Goal: Browse casually: Explore the website without a specific task or goal

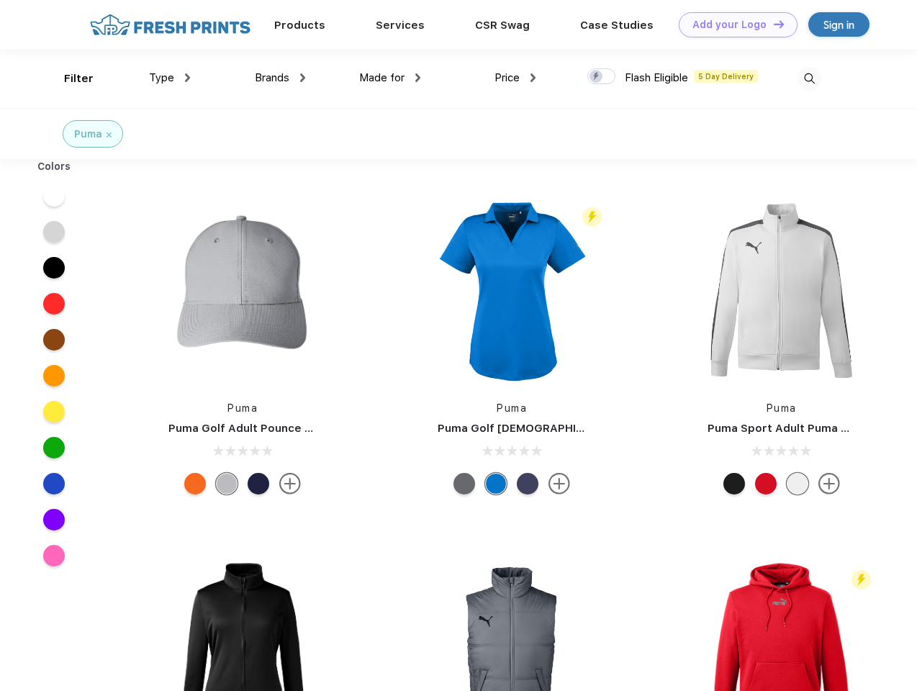
click at [732, 24] on link "Add your Logo Design Tool" at bounding box center [737, 24] width 119 height 25
click at [0, 0] on div "Design Tool" at bounding box center [0, 0] width 0 height 0
click at [772, 24] on link "Add your Logo Design Tool" at bounding box center [737, 24] width 119 height 25
click at [69, 78] on div "Filter" at bounding box center [78, 79] width 29 height 17
click at [170, 78] on span "Type" at bounding box center [161, 77] width 25 height 13
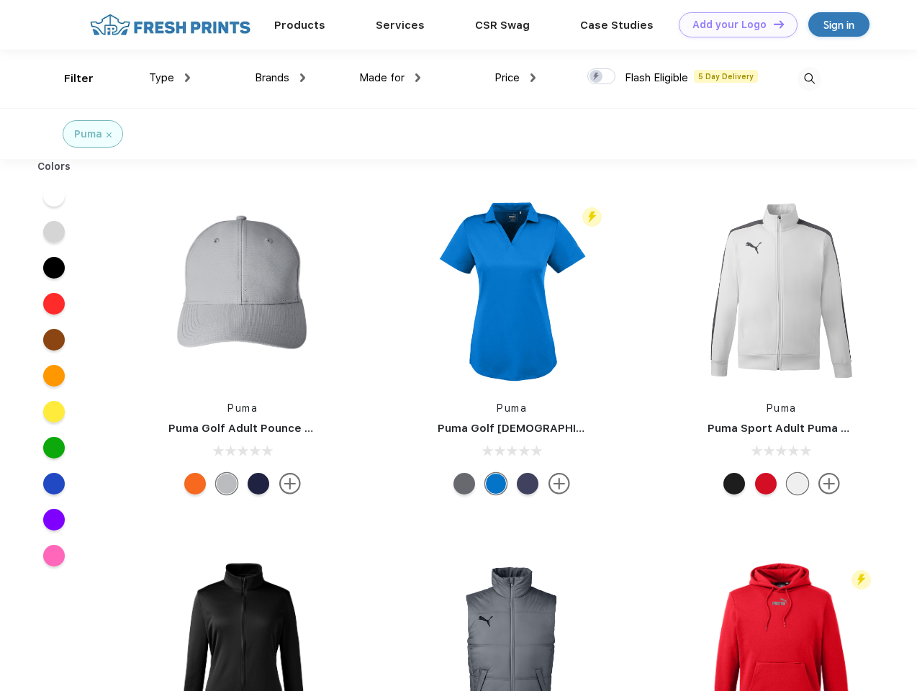
click at [280, 78] on span "Brands" at bounding box center [272, 77] width 35 height 13
click at [390, 78] on span "Made for" at bounding box center [381, 77] width 45 height 13
click at [515, 78] on span "Price" at bounding box center [506, 77] width 25 height 13
click at [601, 77] on div at bounding box center [601, 76] width 28 height 16
click at [596, 77] on input "checkbox" at bounding box center [591, 72] width 9 height 9
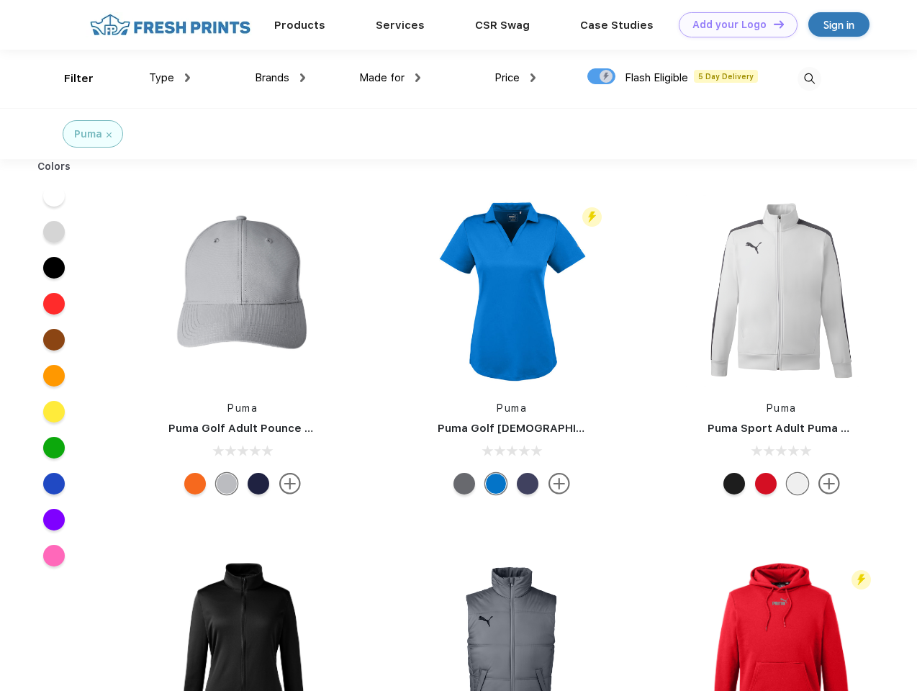
click at [809, 78] on img at bounding box center [809, 79] width 24 height 24
